Goal: Task Accomplishment & Management: Manage account settings

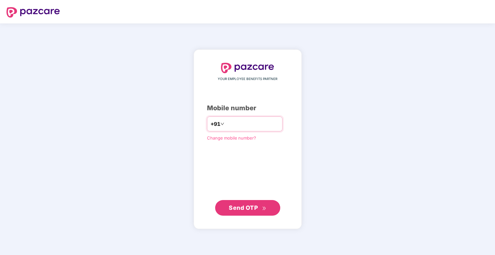
type input "**********"
click at [256, 205] on span "Send OTP" at bounding box center [243, 207] width 29 height 7
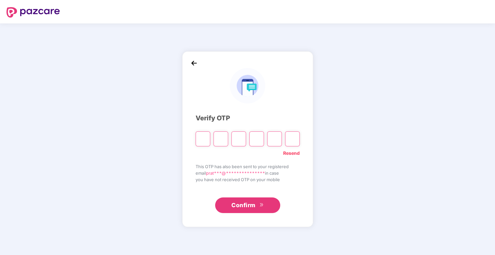
type input "*"
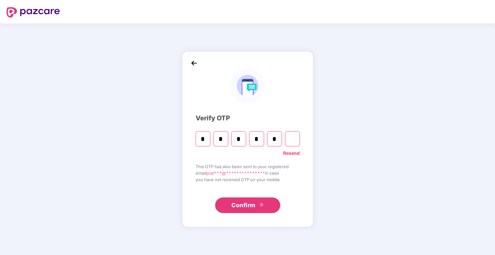
type input "*"
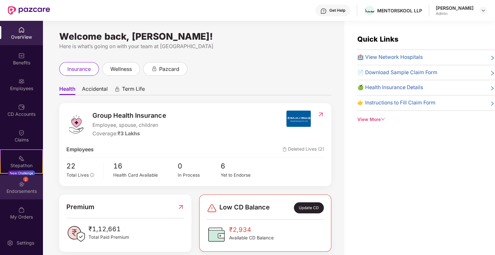
click at [23, 182] on img at bounding box center [21, 184] width 7 height 7
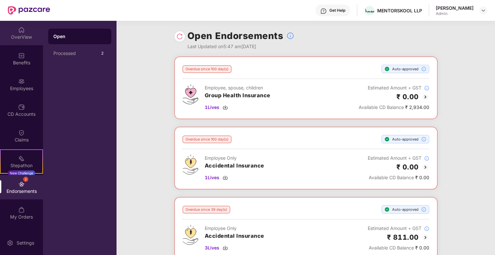
click at [21, 32] on img at bounding box center [21, 30] width 7 height 7
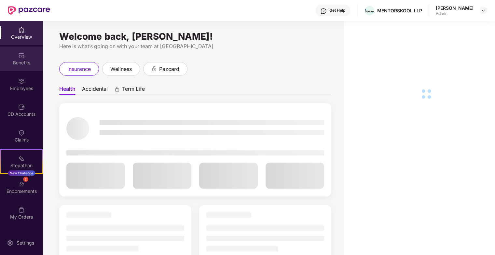
click at [22, 56] on img at bounding box center [21, 55] width 7 height 7
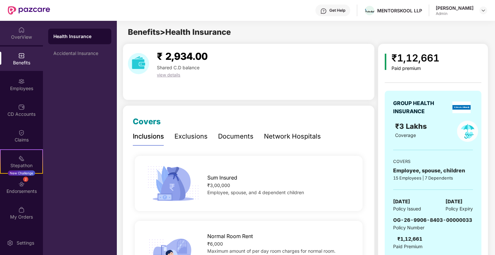
click at [18, 34] on div "OverView" at bounding box center [21, 37] width 43 height 7
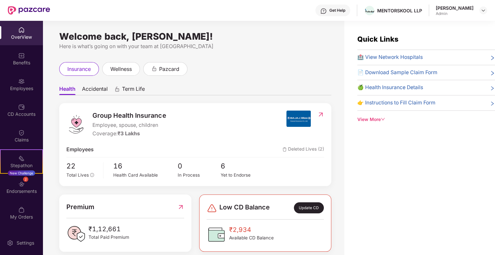
click at [379, 120] on div "View More" at bounding box center [427, 119] width 138 height 7
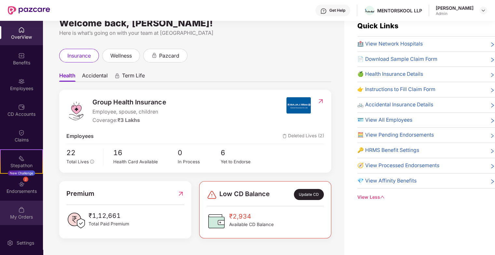
scroll to position [21, 0]
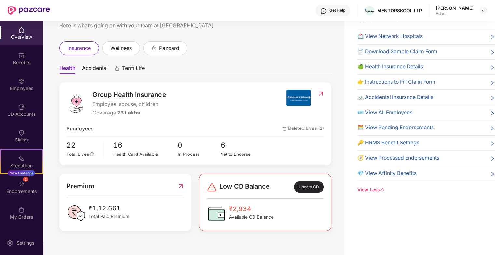
click at [334, 11] on div "Get Help" at bounding box center [333, 11] width 35 height 12
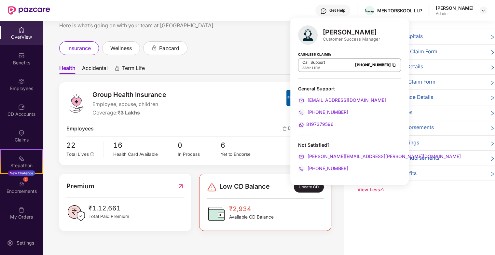
click at [394, 222] on div "Quick Links 🏥 View Network Hospitals 📄 Download Sample Claim Form 🍏 Health Insu…" at bounding box center [419, 127] width 151 height 255
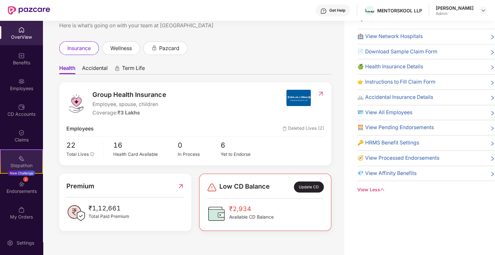
click at [17, 165] on div "Stepathon" at bounding box center [22, 165] width 42 height 7
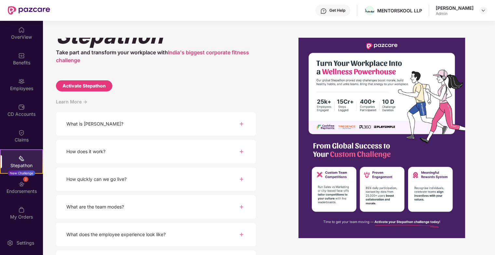
scroll to position [0, 0]
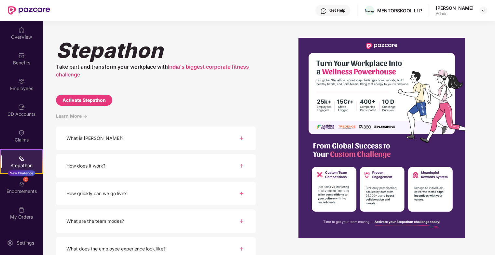
click at [103, 100] on div "Activate Stepathon" at bounding box center [84, 100] width 43 height 7
select select "****"
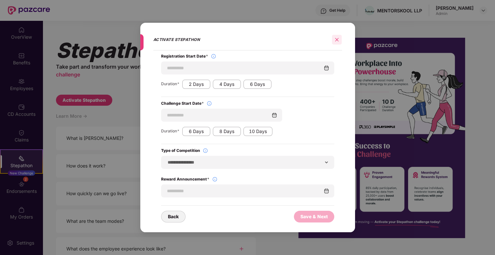
click at [339, 40] on icon "close" at bounding box center [337, 39] width 5 height 5
